Goal: Task Accomplishment & Management: Complete application form

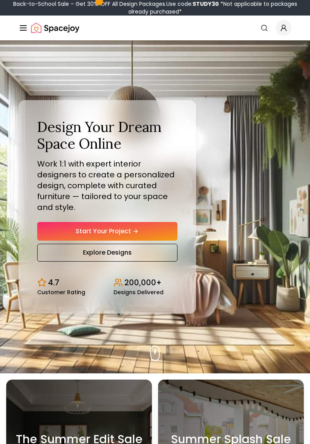
click at [110, 260] on link "Explore Designs" at bounding box center [107, 253] width 140 height 18
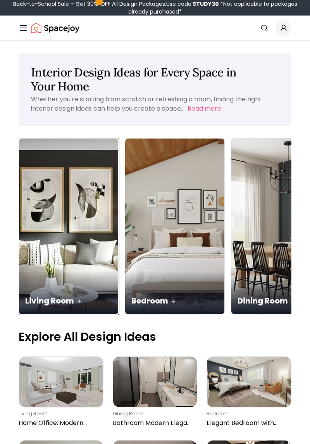
click at [50, 190] on img at bounding box center [68, 225] width 99 height 175
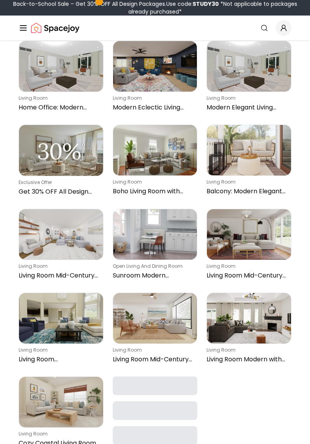
scroll to position [81, 0]
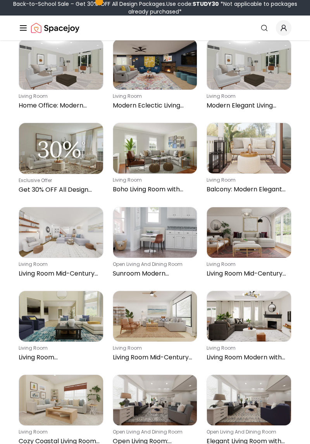
click at [267, 244] on img at bounding box center [249, 232] width 84 height 50
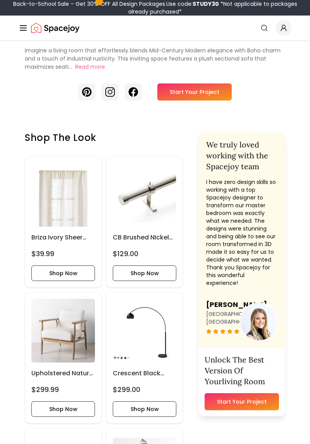
scroll to position [157, 0]
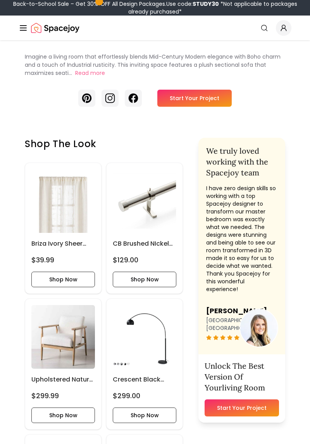
click at [244, 401] on link "Start Your Project" at bounding box center [242, 407] width 74 height 17
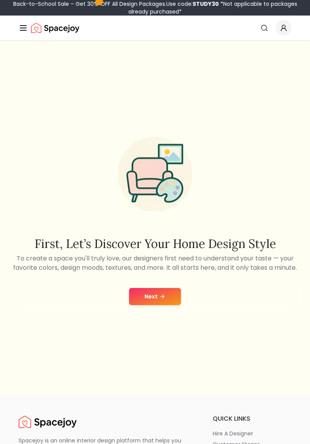
click at [161, 299] on button "Next" at bounding box center [155, 296] width 52 height 17
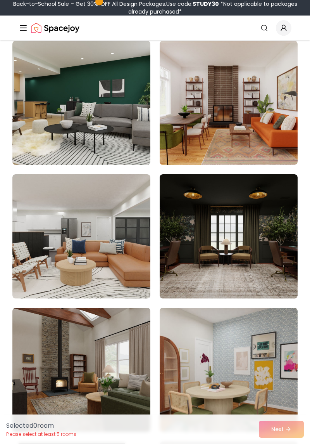
scroll to position [2104, 0]
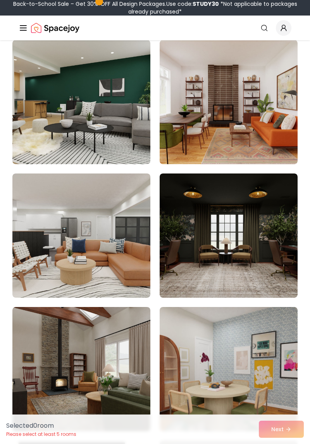
click at [244, 124] on img at bounding box center [229, 102] width 138 height 124
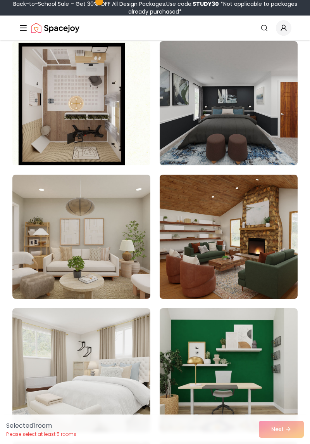
scroll to position [2504, 0]
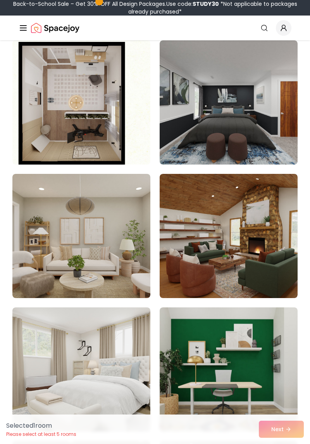
click at [113, 232] on img at bounding box center [81, 236] width 138 height 124
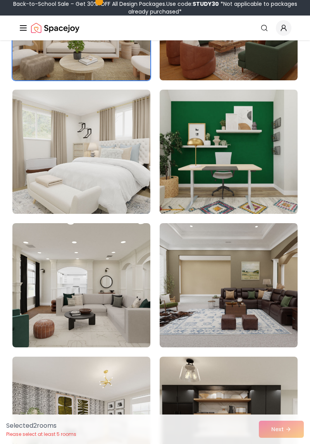
scroll to position [2726, 0]
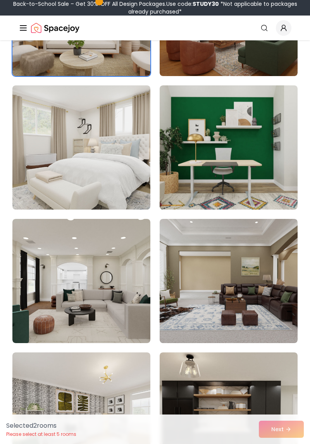
click at [283, 443] on div "Selected 2 room s Please select at least 5 rooms Next" at bounding box center [155, 428] width 310 height 29
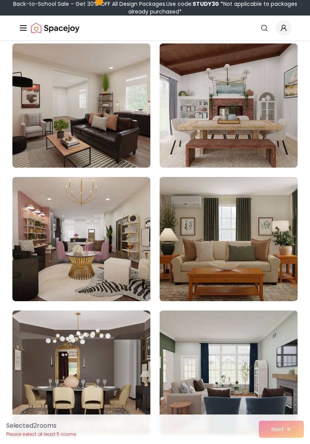
scroll to position [100, 0]
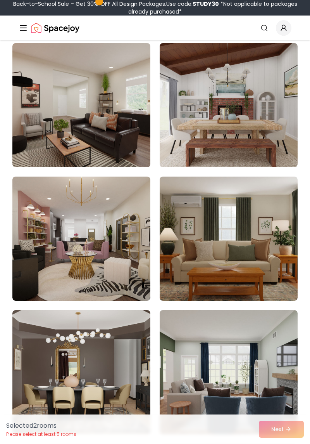
click at [250, 248] on img at bounding box center [229, 238] width 138 height 124
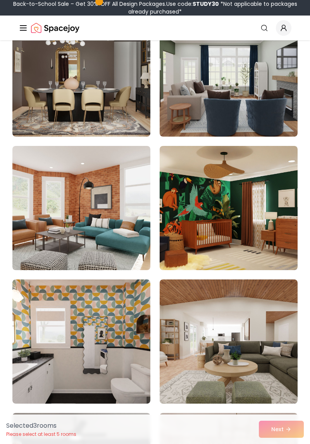
scroll to position [398, 0]
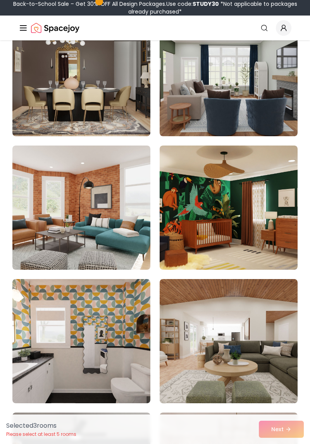
click at [108, 220] on img at bounding box center [81, 207] width 138 height 124
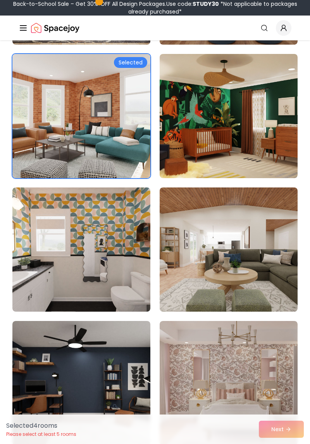
scroll to position [488, 0]
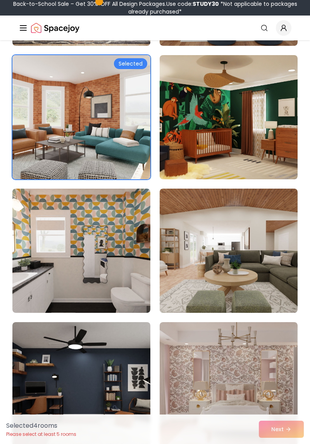
click at [242, 140] on img at bounding box center [229, 117] width 138 height 124
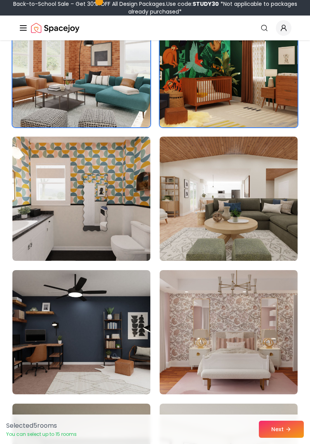
click at [278, 438] on button "Next" at bounding box center [281, 428] width 45 height 17
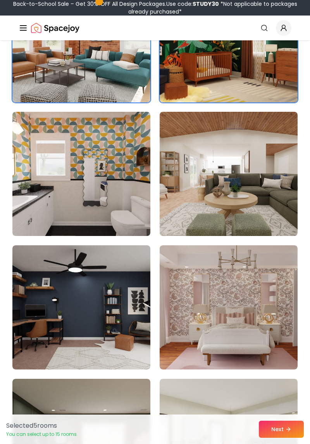
scroll to position [565, 0]
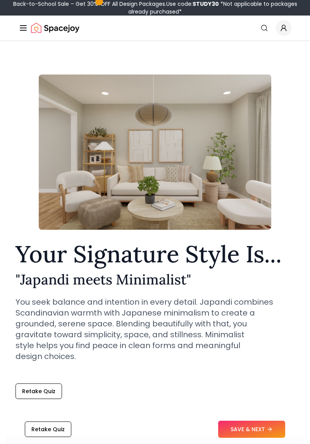
click at [254, 425] on button "SAVE & NEXT" at bounding box center [251, 428] width 67 height 17
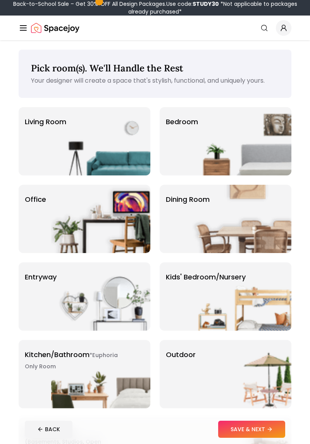
click at [99, 143] on img at bounding box center [100, 141] width 99 height 68
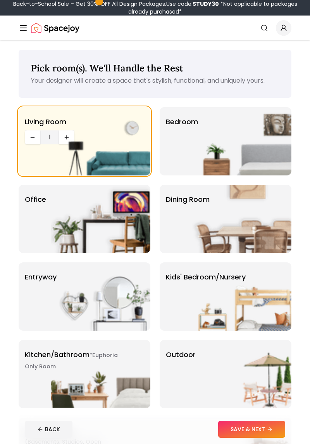
click at [255, 431] on button "SAVE & NEXT" at bounding box center [251, 428] width 67 height 17
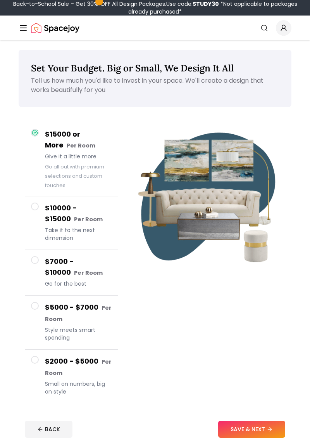
click at [95, 372] on h4 "$2000 - $5000 Per Room" at bounding box center [78, 367] width 67 height 22
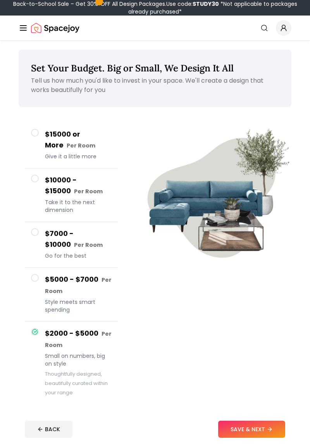
click at [263, 429] on button "SAVE & NEXT" at bounding box center [251, 428] width 67 height 17
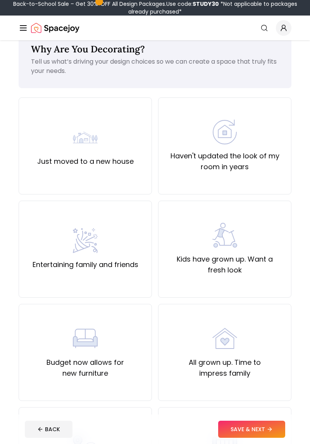
scroll to position [19, 0]
click at [107, 141] on div "Just moved to a new house" at bounding box center [85, 146] width 97 height 42
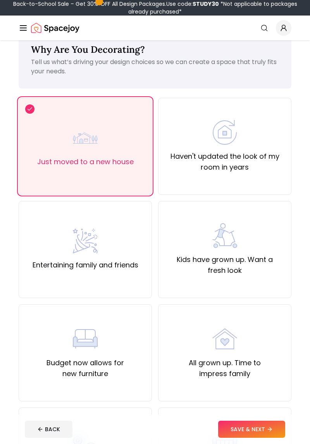
click at [259, 427] on button "SAVE & NEXT" at bounding box center [251, 428] width 67 height 17
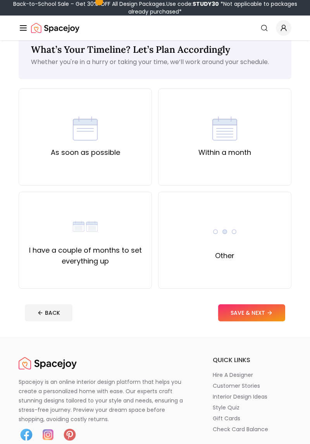
click at [86, 139] on img at bounding box center [85, 128] width 25 height 25
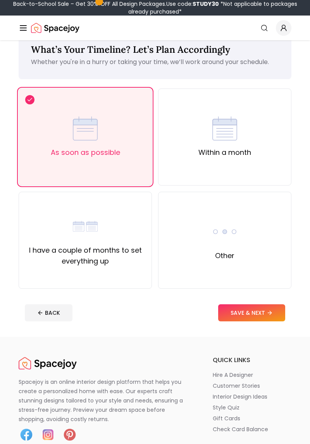
click at [263, 319] on button "SAVE & NEXT" at bounding box center [251, 312] width 67 height 17
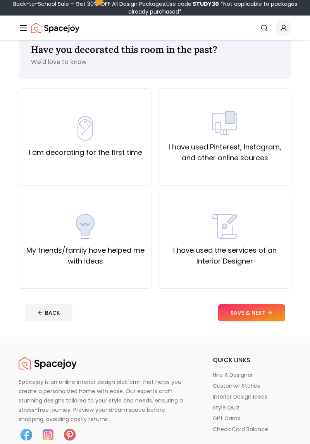
click at [110, 143] on div "I am decorating for the first time" at bounding box center [86, 137] width 114 height 42
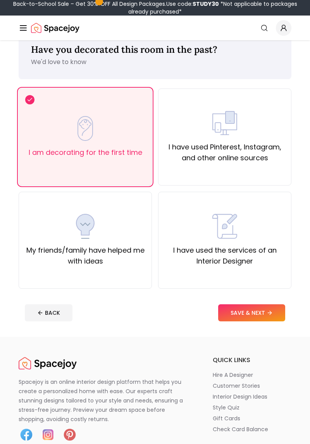
click at [265, 319] on button "SAVE & NEXT" at bounding box center [251, 312] width 67 height 17
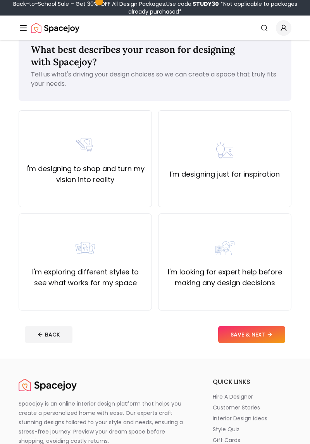
click at [267, 255] on div "I'm looking for expert help before making any design decisions" at bounding box center [225, 261] width 120 height 53
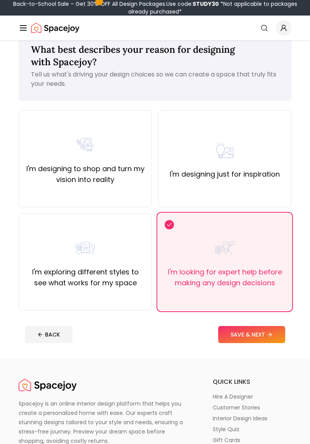
click at [258, 342] on button "SAVE & NEXT" at bounding box center [251, 334] width 67 height 17
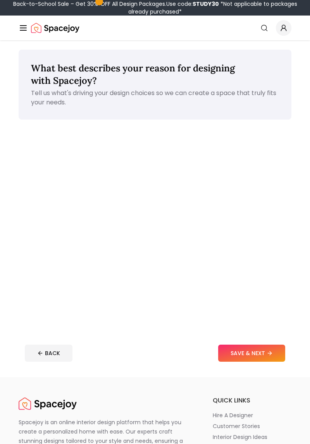
scroll to position [19, 0]
